Goal: Check status: Check status

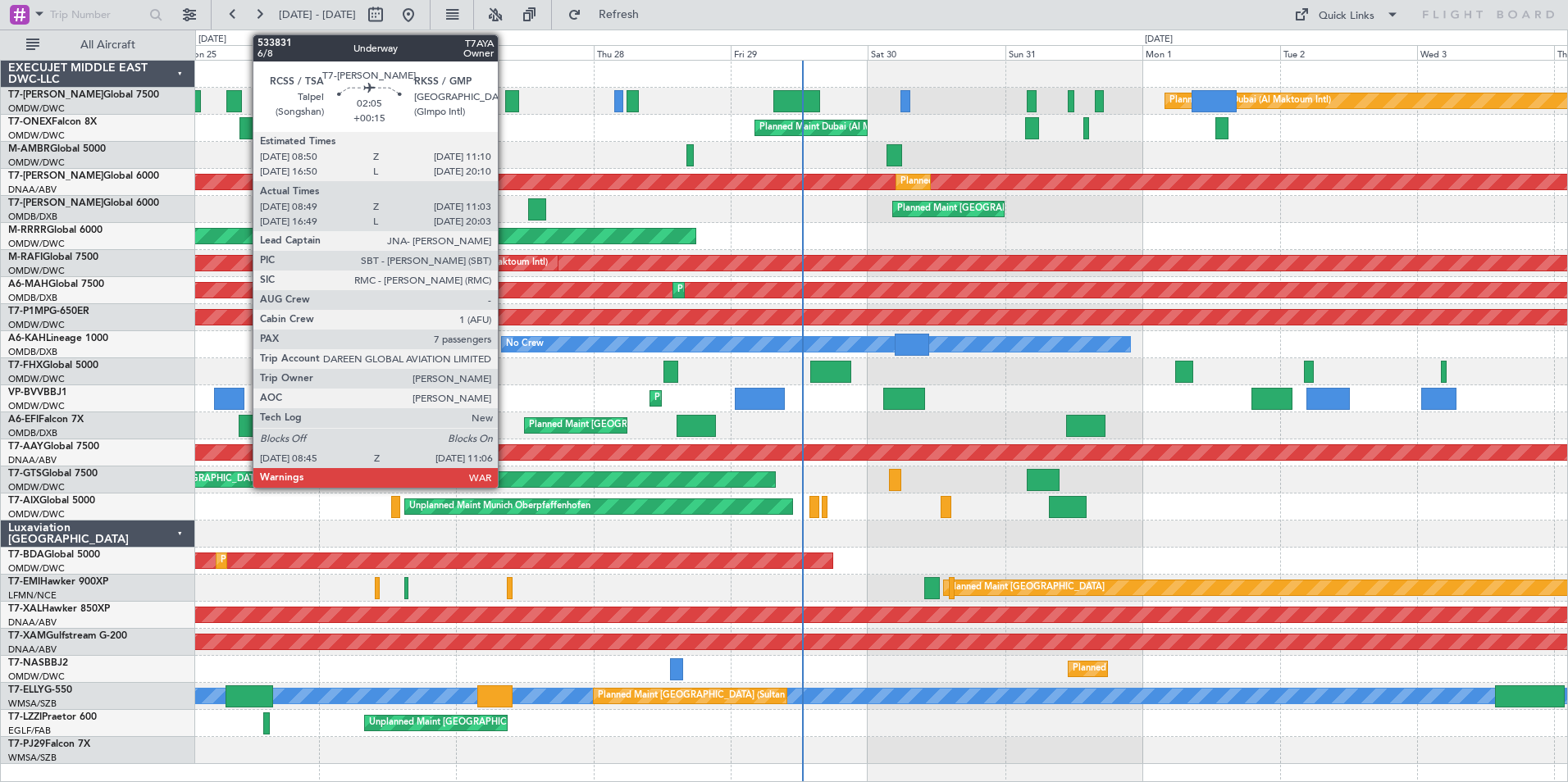
click at [672, 69] on div at bounding box center [881, 74] width 1373 height 27
click at [518, 62] on div at bounding box center [881, 74] width 1373 height 27
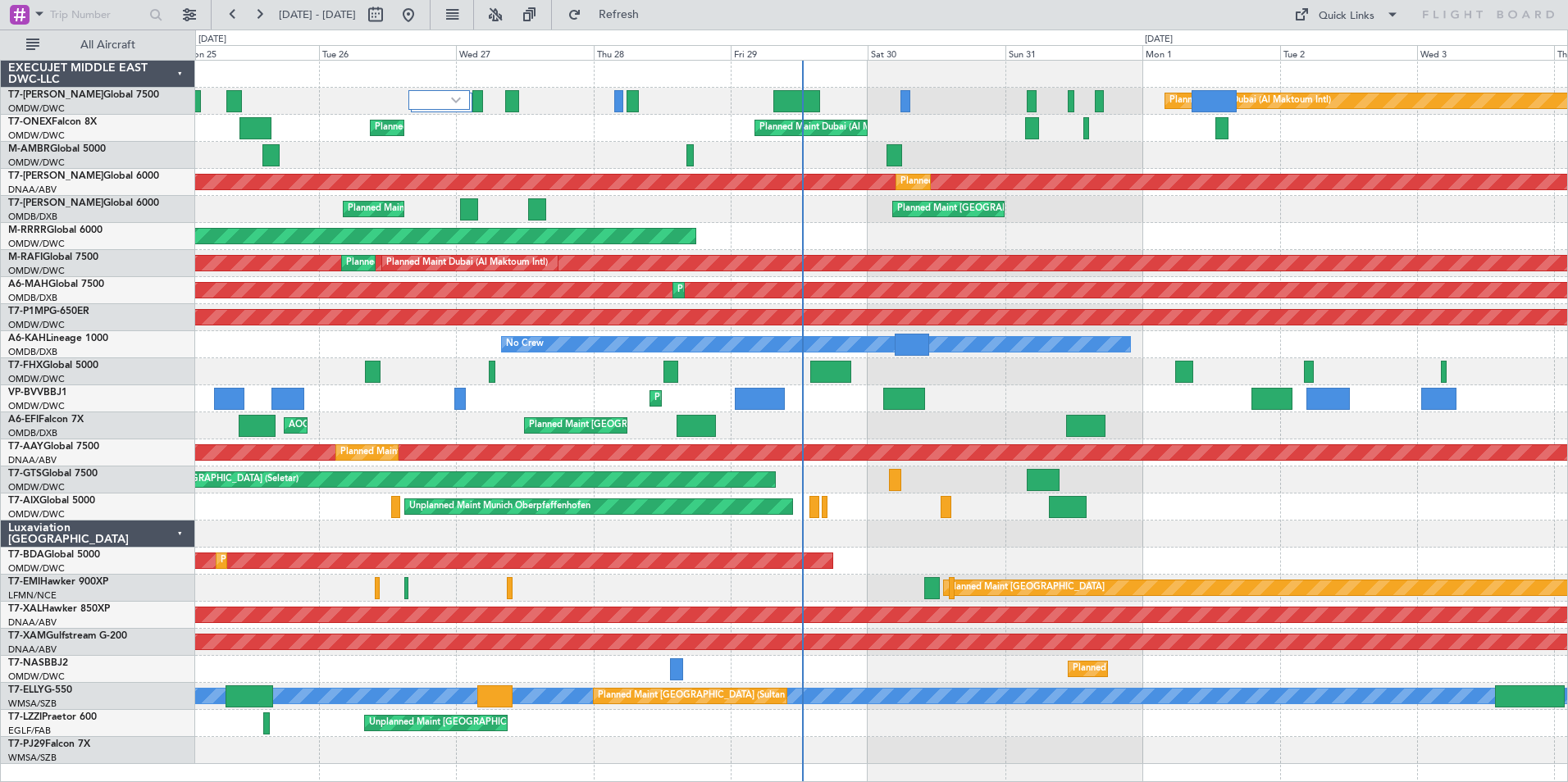
click at [184, 93] on div "T7-AYA Global 7500" at bounding box center [101, 95] width 186 height 15
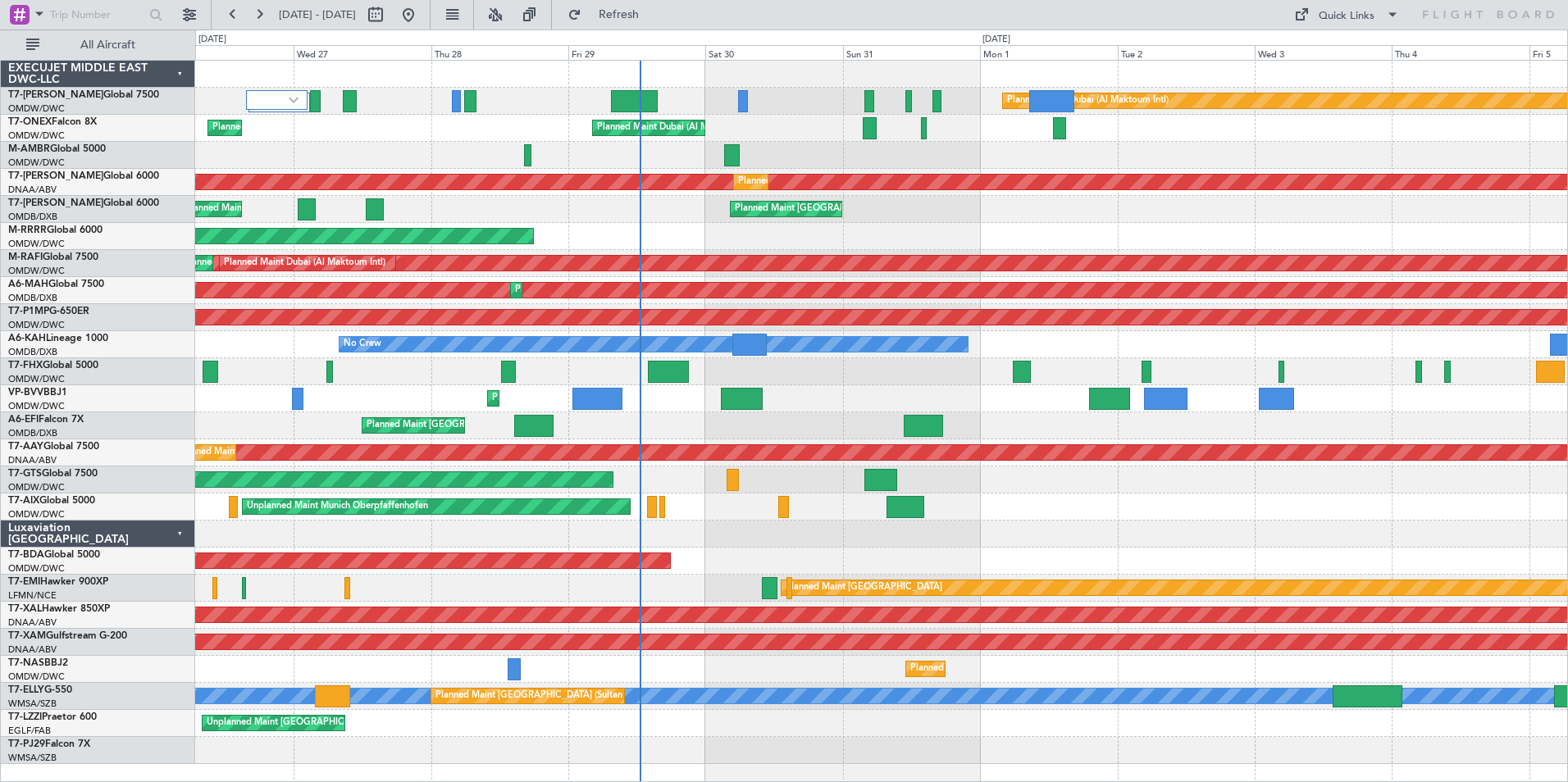
click at [715, 116] on div "Planned Maint Dubai (Al Maktoum Intl) Planned Maint [GEOGRAPHIC_DATA] (Al Makto…" at bounding box center [881, 412] width 1373 height 704
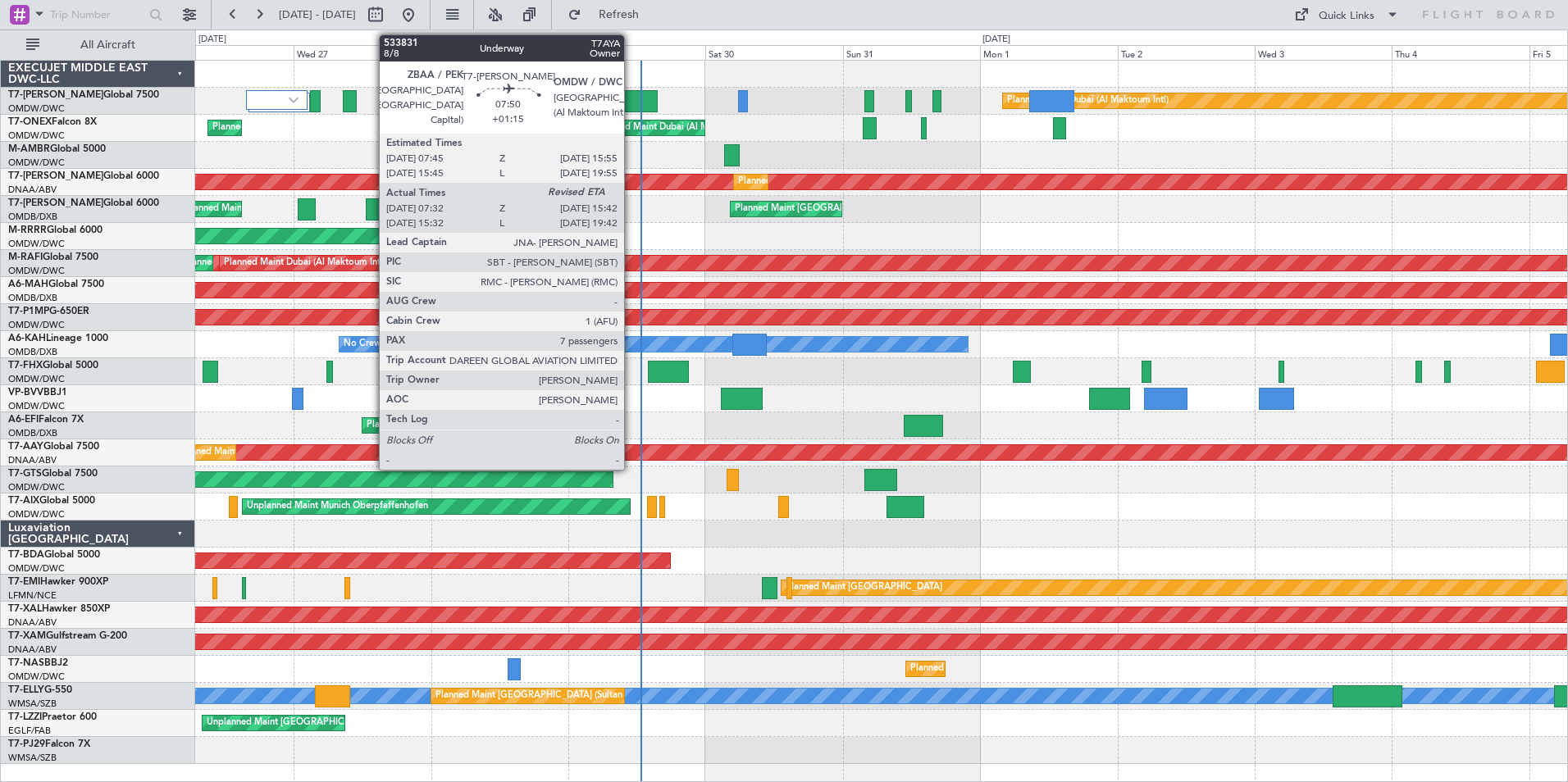
click at [631, 93] on div at bounding box center [634, 101] width 46 height 22
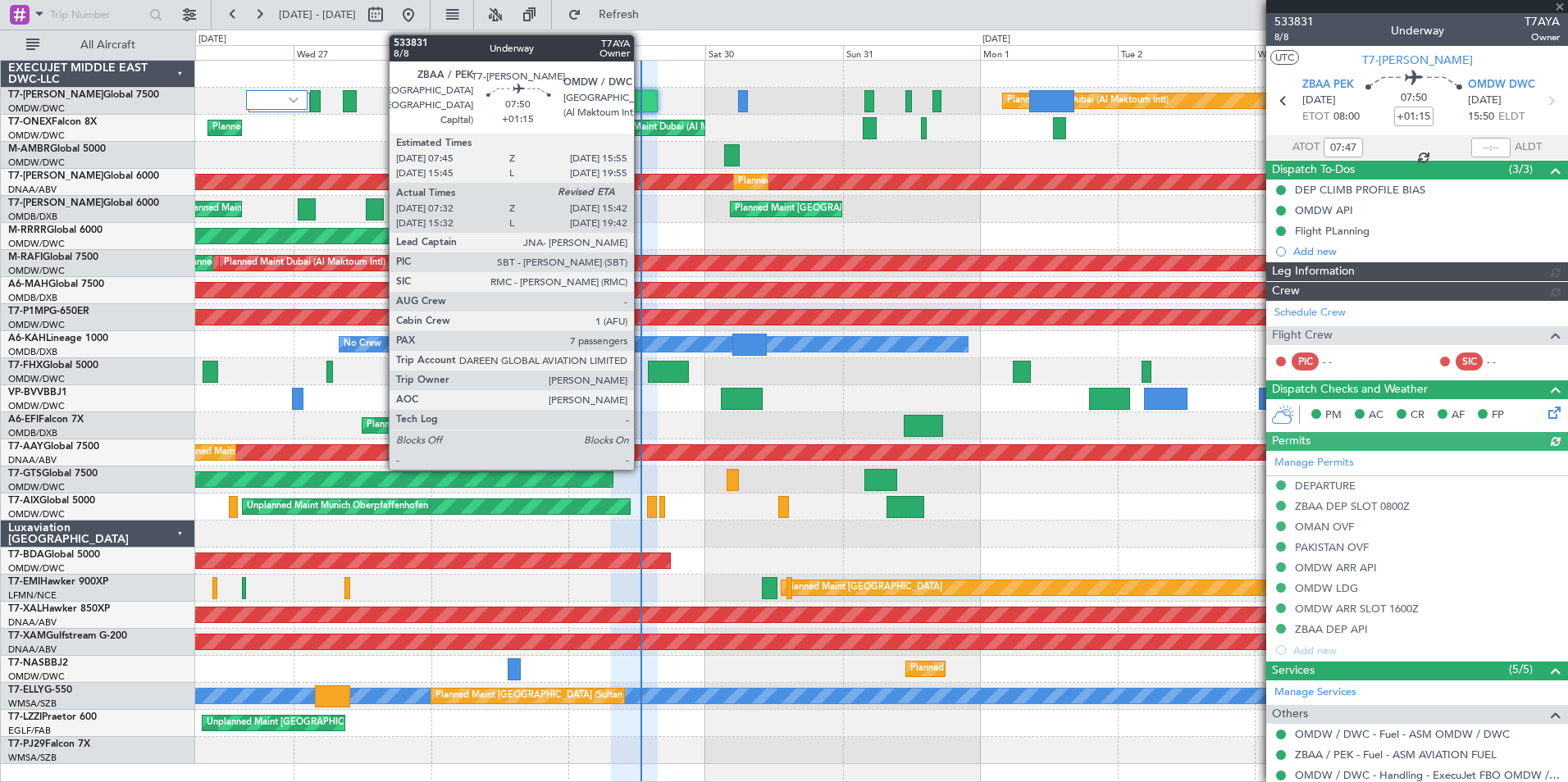
type input "[PERSON_NAME] ([PERSON_NAME])"
type input "7123"
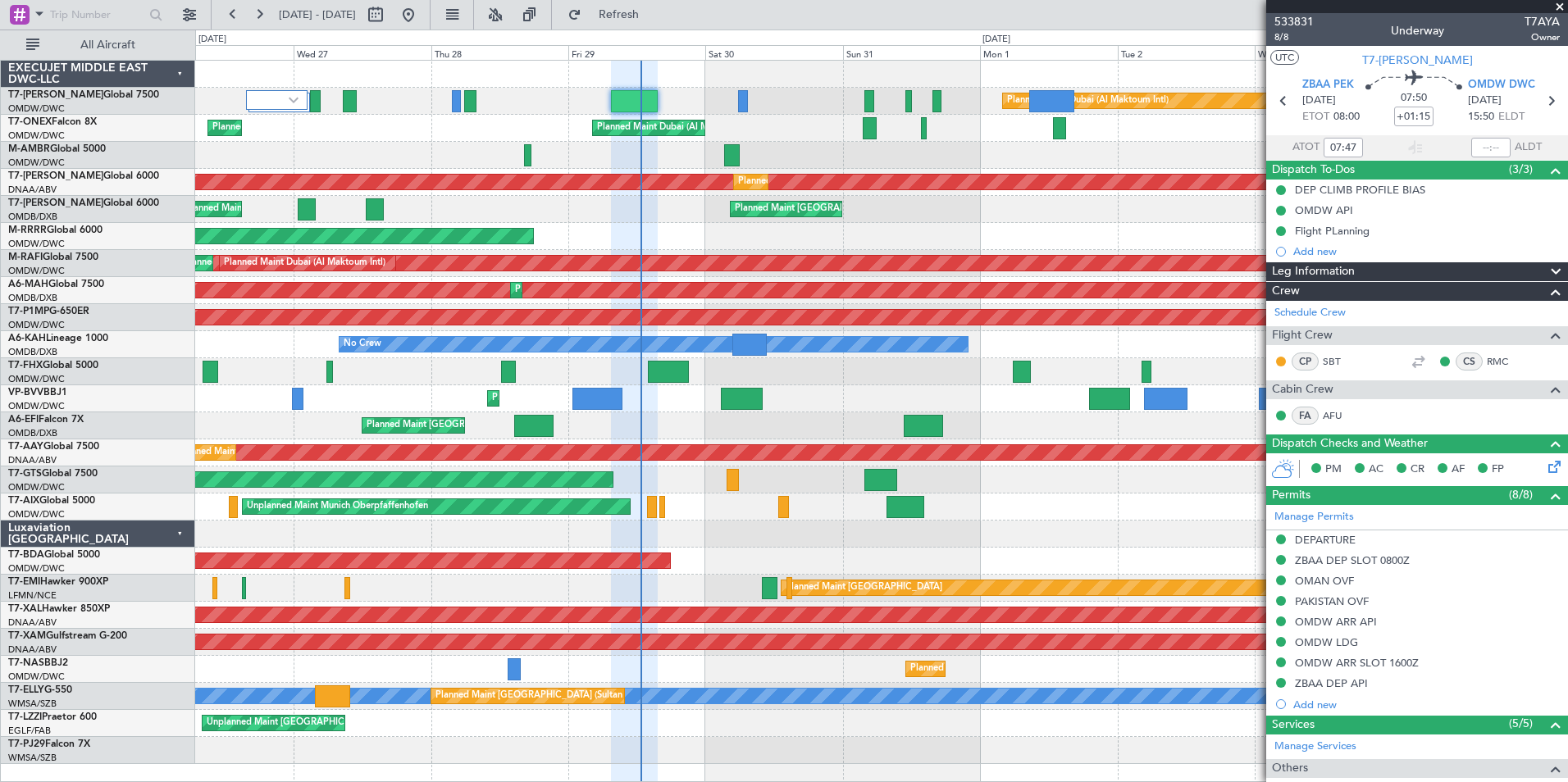
click at [802, 138] on div "Planned Maint Dubai (Al Maktoum Intl) Planned Maint [GEOGRAPHIC_DATA] (Al Makto…" at bounding box center [881, 128] width 1373 height 27
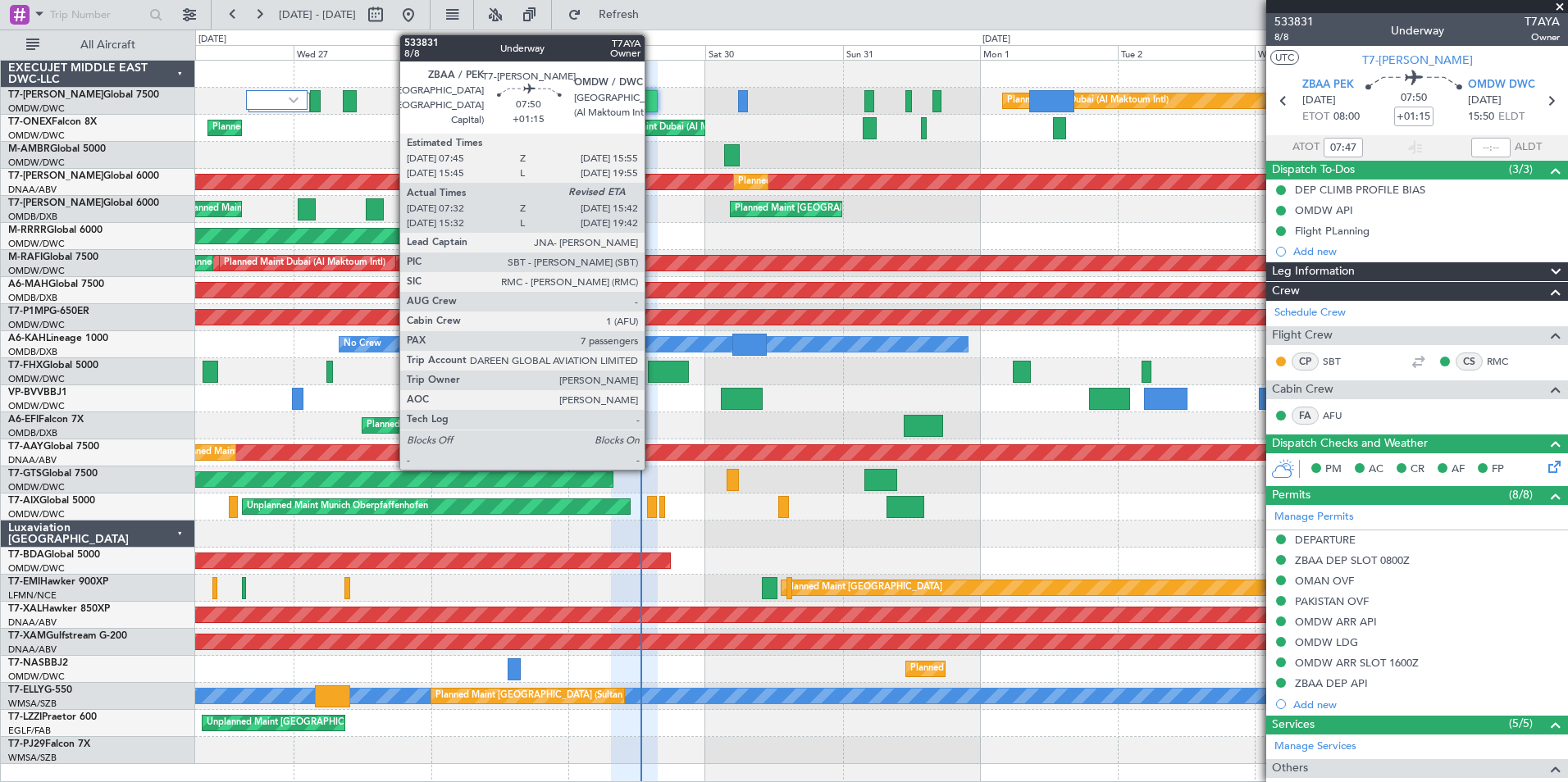
click at [652, 96] on div at bounding box center [634, 101] width 46 height 22
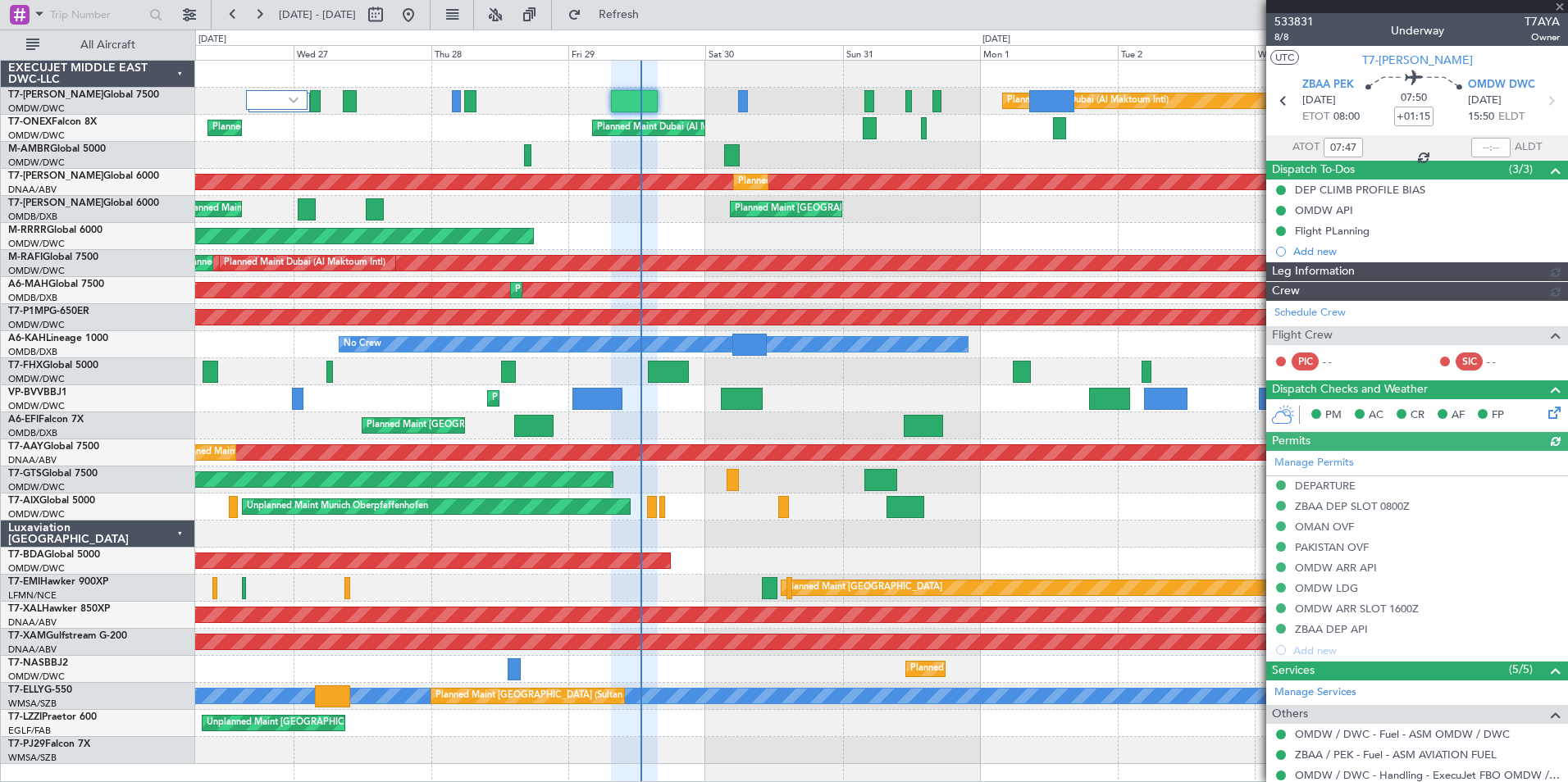
type input "[PERSON_NAME] ([PERSON_NAME])"
type input "7123"
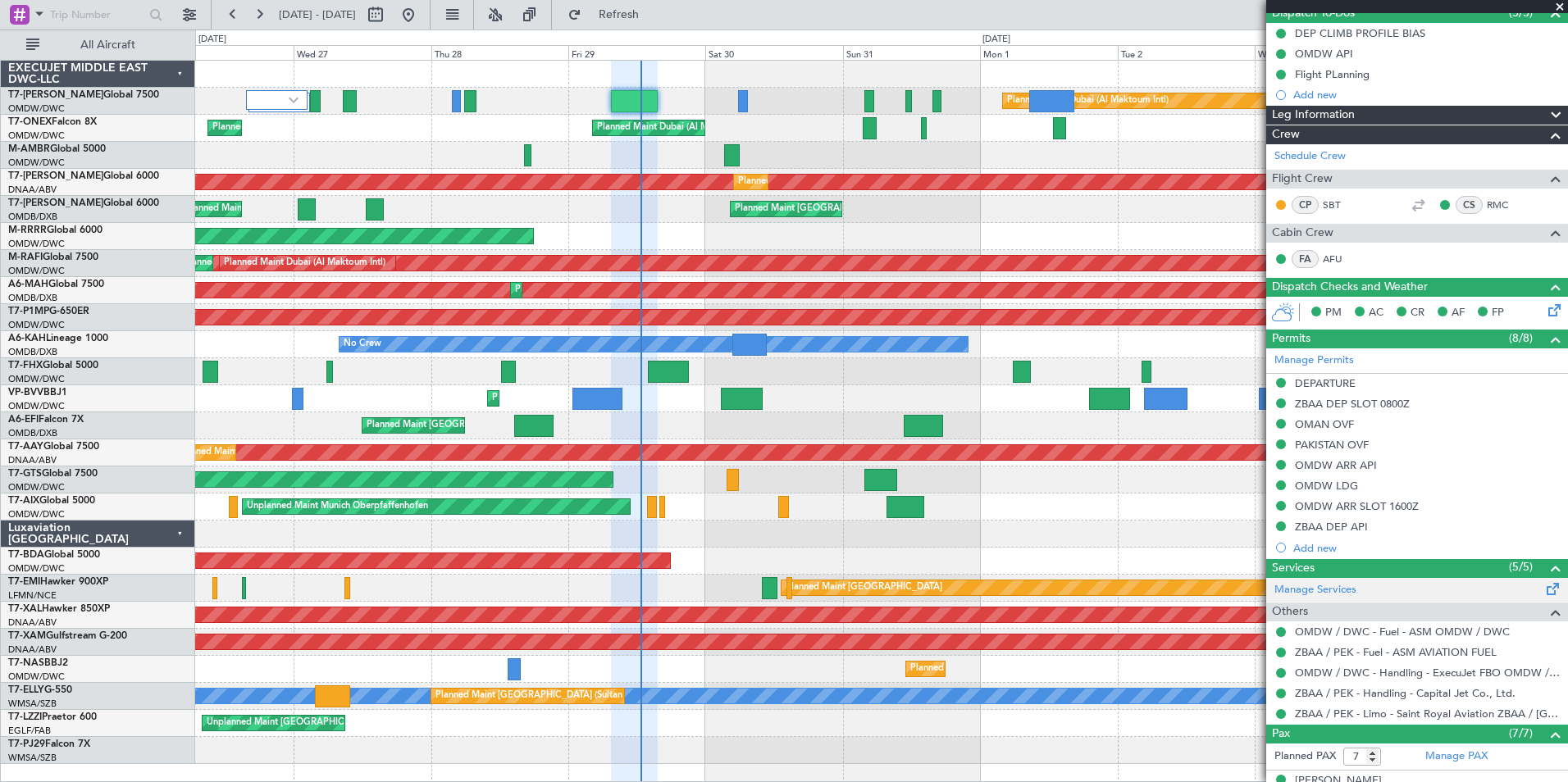
scroll to position [321, 0]
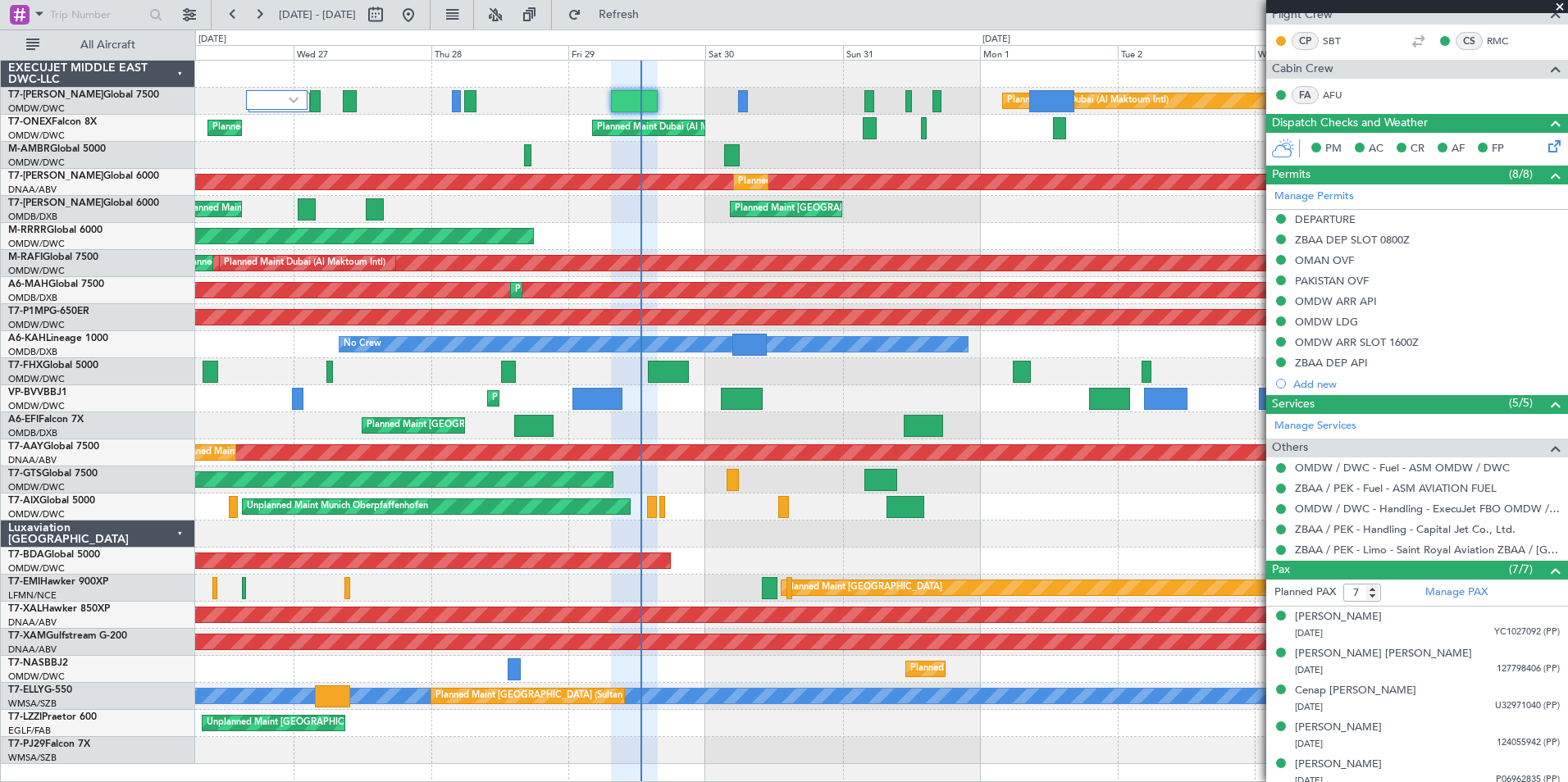
click at [1101, 138] on div "Planned Maint Dubai (Al Maktoum Intl) Planned Maint [GEOGRAPHIC_DATA] (Al Makto…" at bounding box center [881, 128] width 1373 height 27
type input "[PERSON_NAME] ([PERSON_NAME])"
type input "7123"
type input "[PERSON_NAME] ([PERSON_NAME])"
type input "7123"
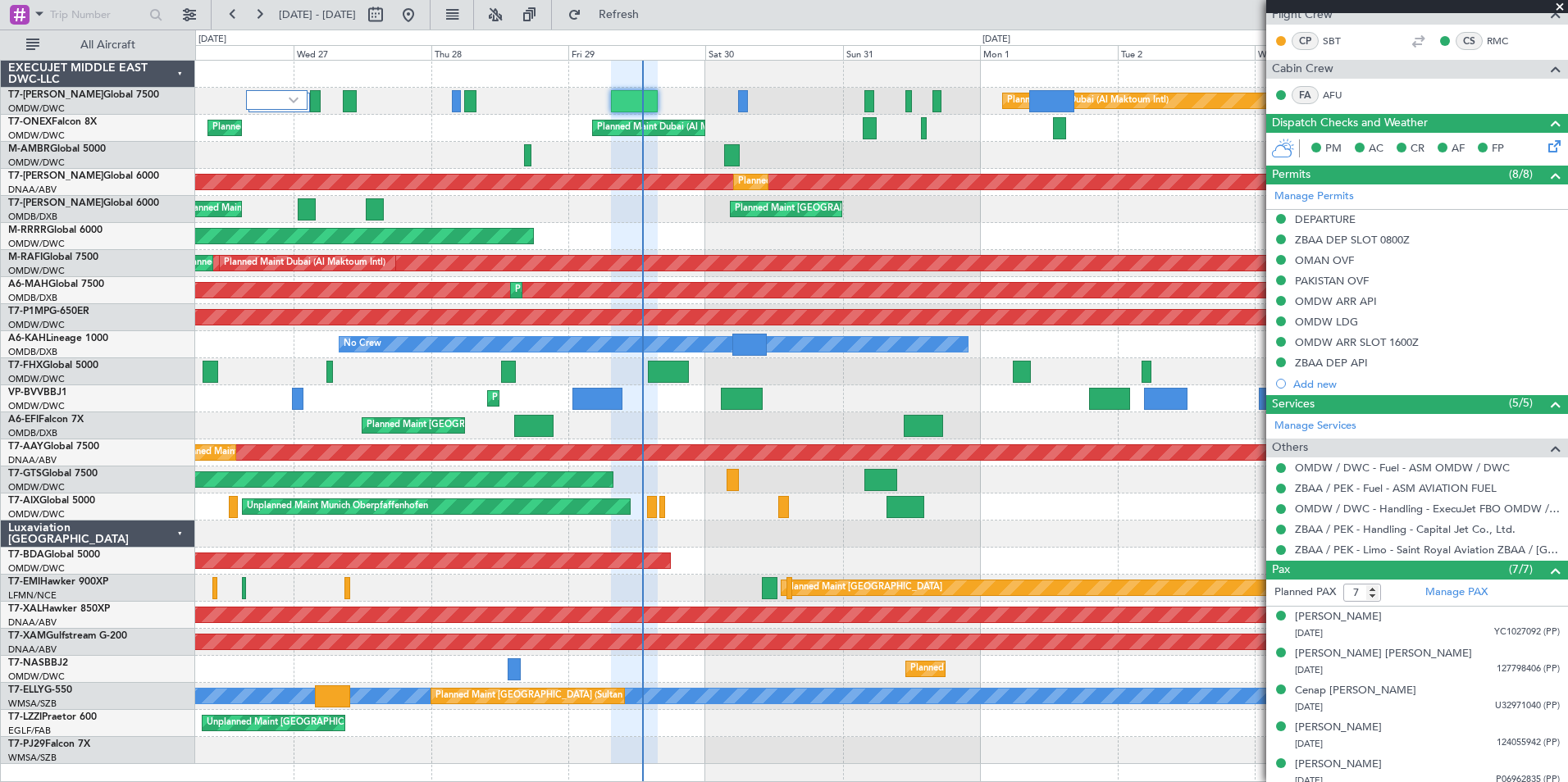
type input "[PERSON_NAME] ([PERSON_NAME])"
type input "7123"
